Goal: Task Accomplishment & Management: Manage account settings

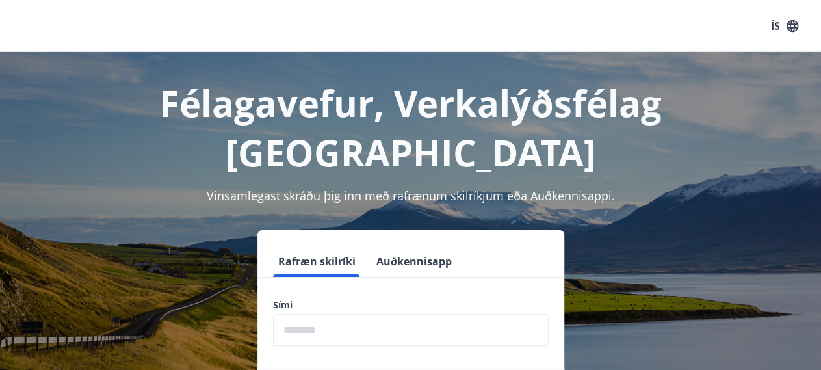
click at [374, 314] on input "phone" at bounding box center [411, 330] width 276 height 32
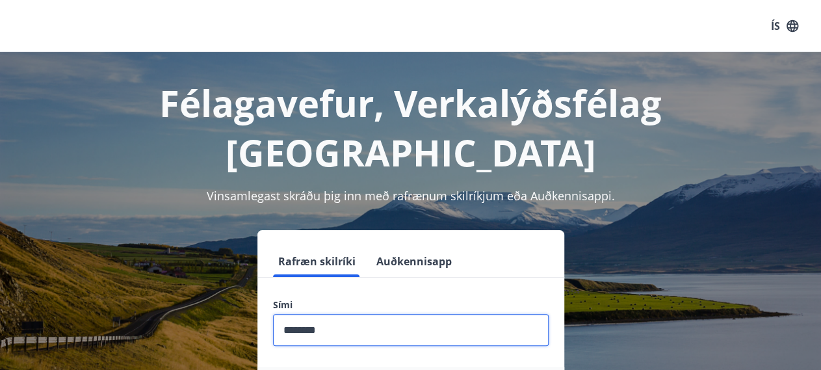
type input "********"
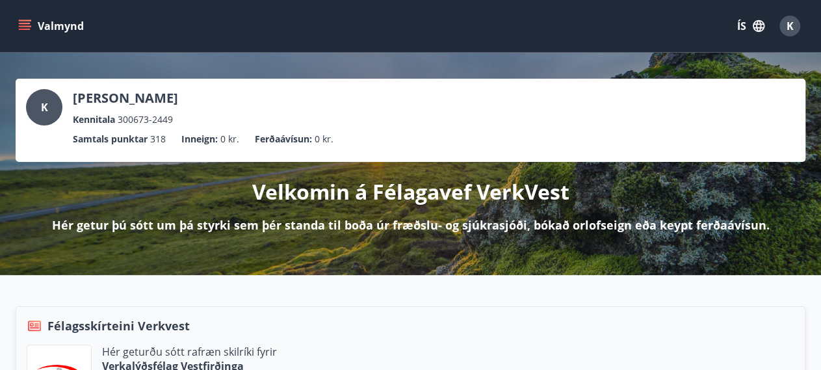
scroll to position [347, 0]
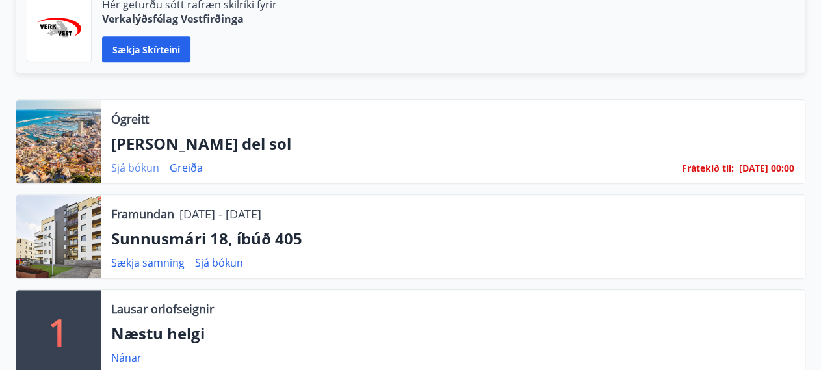
click at [138, 162] on link "Sjá bókun" at bounding box center [135, 167] width 48 height 14
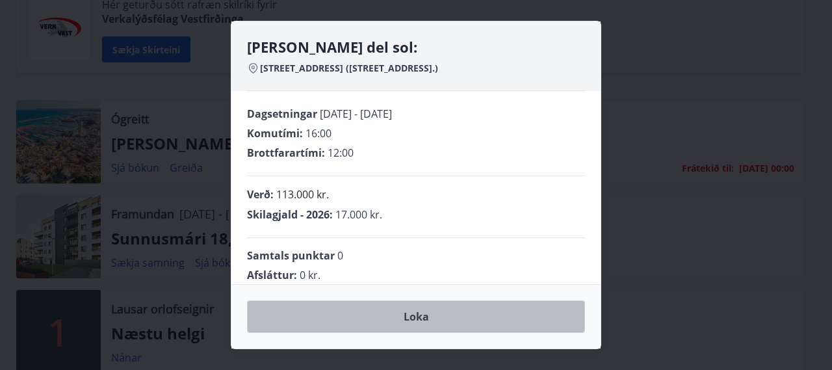
click at [423, 318] on button "Loka" at bounding box center [416, 316] width 338 height 32
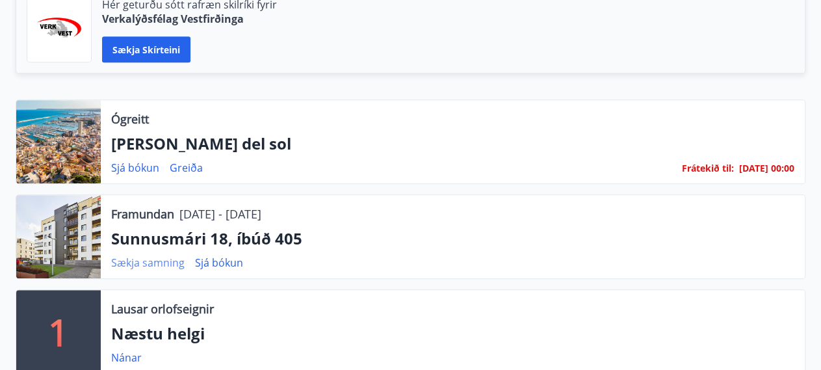
click at [175, 264] on link "Sækja samning" at bounding box center [147, 262] width 73 height 14
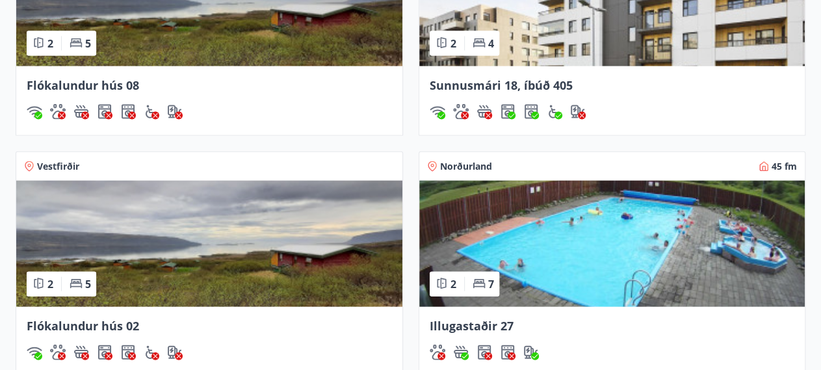
scroll to position [1737, 0]
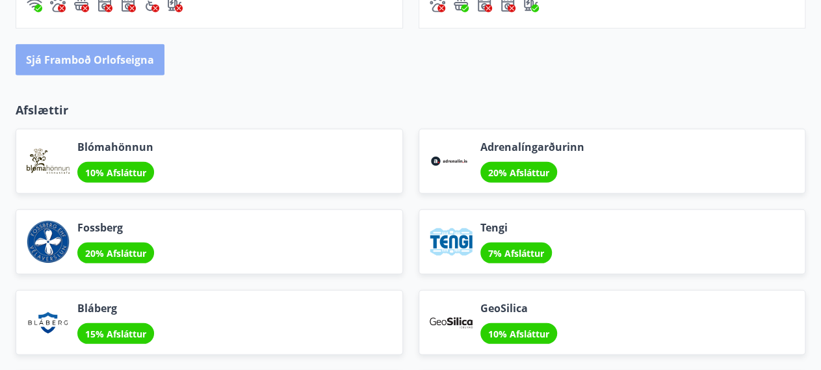
click at [85, 68] on button "Sjá framboð orlofseigna" at bounding box center [90, 59] width 149 height 31
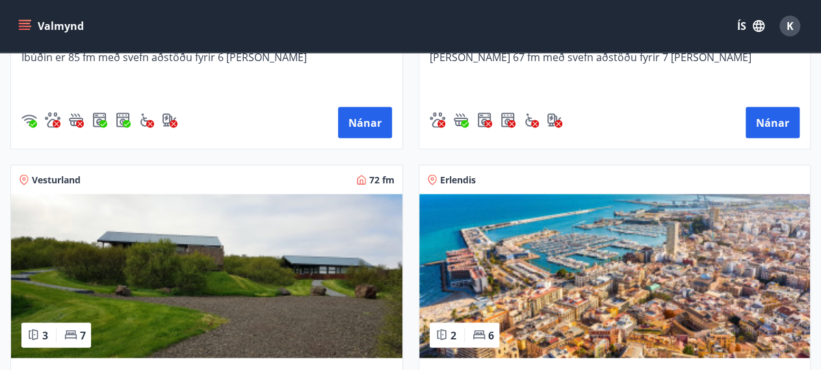
scroll to position [1475, 0]
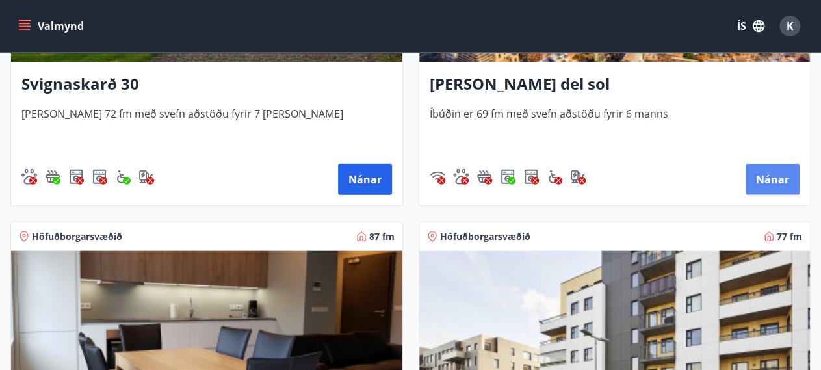
click at [776, 176] on button "Nánar" at bounding box center [772, 179] width 54 height 31
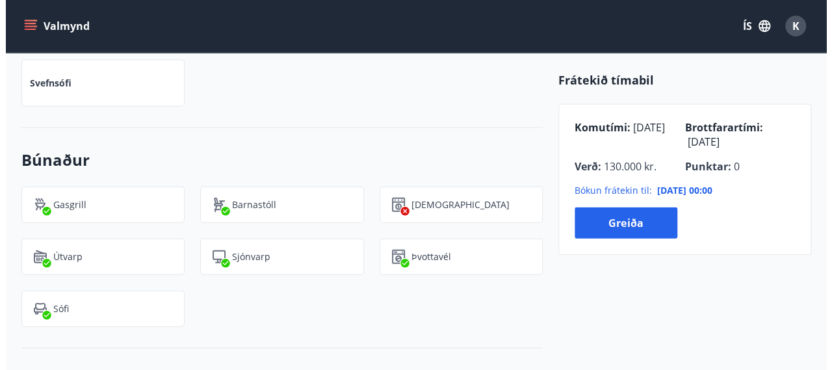
scroll to position [295, 0]
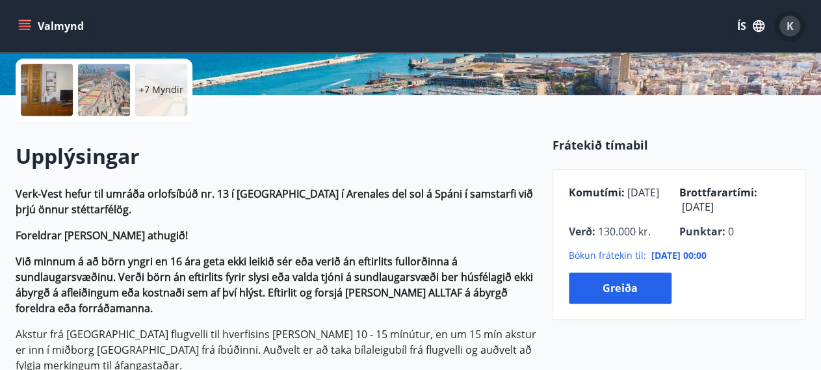
click at [796, 20] on div "K" at bounding box center [789, 26] width 21 height 21
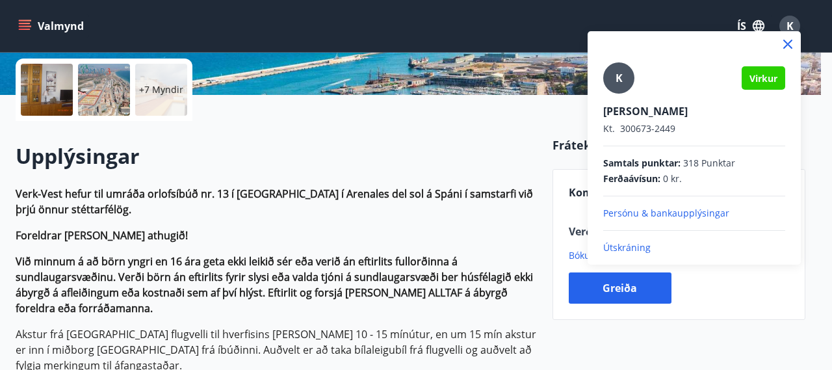
click at [628, 247] on p "Útskráning" at bounding box center [694, 247] width 182 height 13
